Goal: Information Seeking & Learning: Understand process/instructions

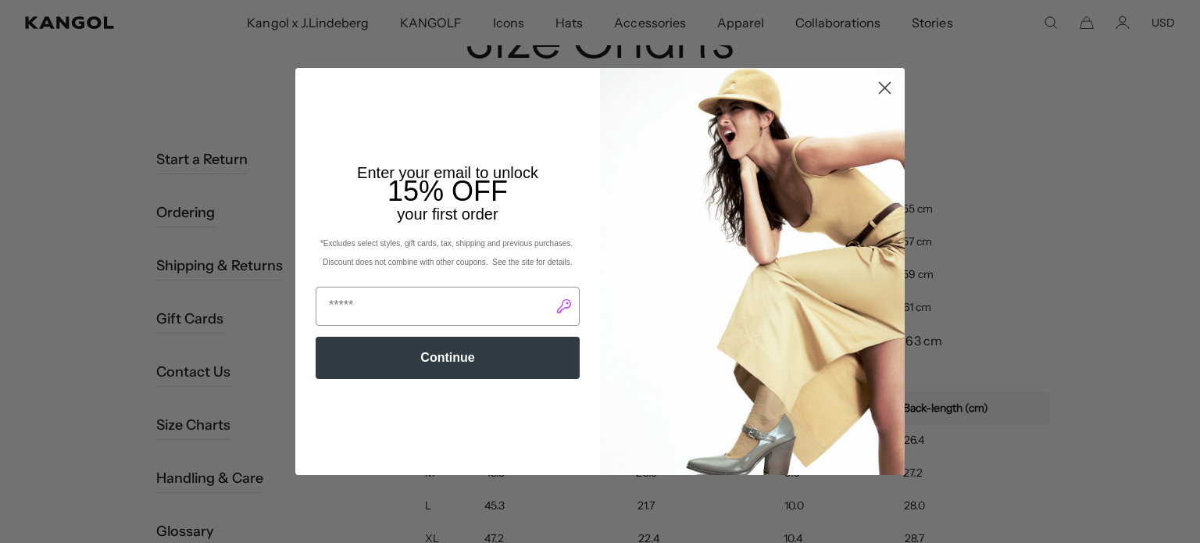
click at [879, 95] on circle "Close dialog" at bounding box center [885, 88] width 26 height 26
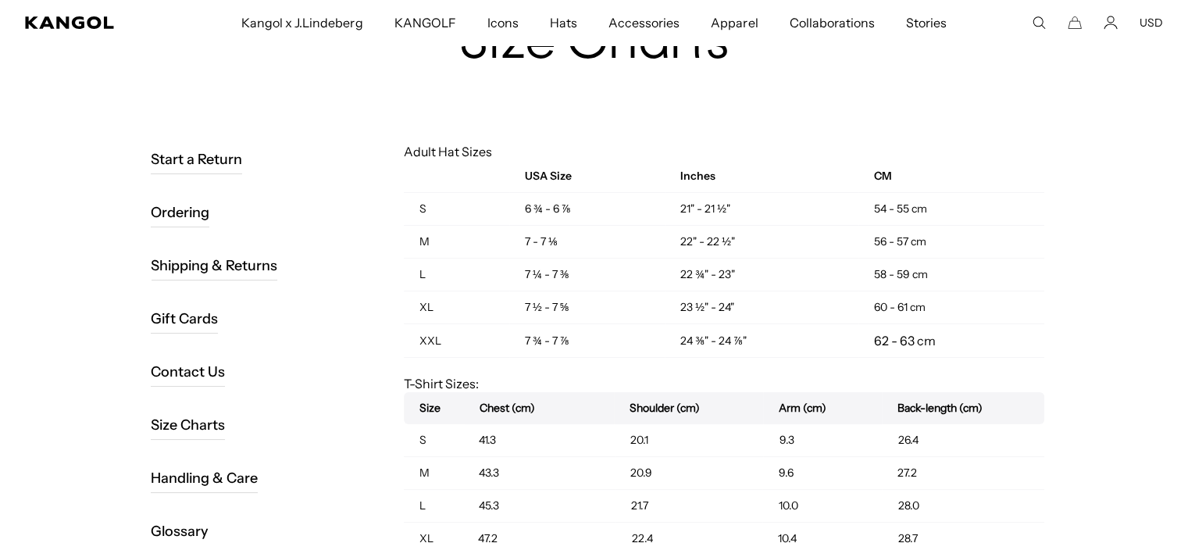
scroll to position [0, 322]
drag, startPoint x: 876, startPoint y: 202, endPoint x: 933, endPoint y: 205, distance: 57.1
click at [933, 205] on td "54 - 55 cm" at bounding box center [951, 209] width 186 height 33
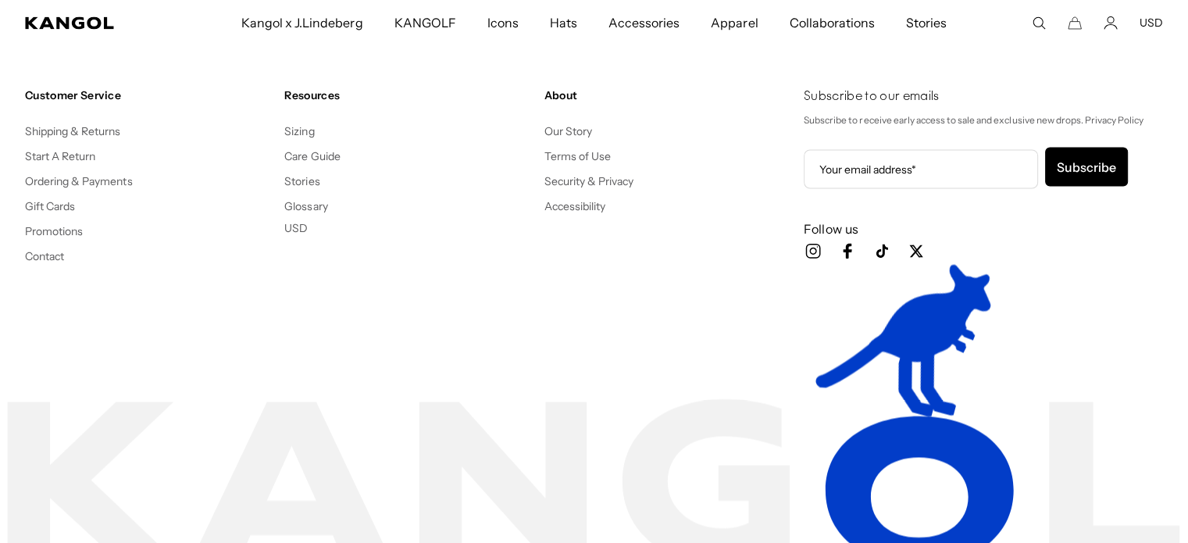
scroll to position [2907, 0]
